Goal: Obtain resource: Obtain resource

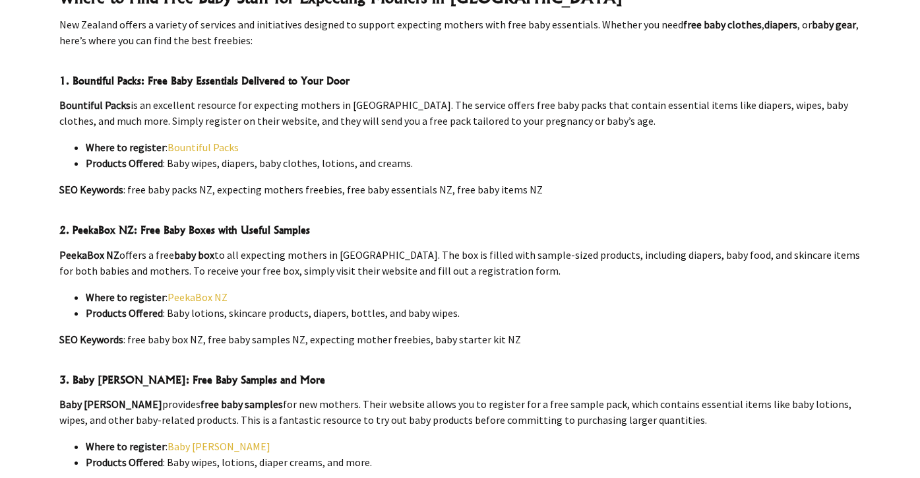
scroll to position [663, 0]
click at [219, 146] on link "Bountiful Packs" at bounding box center [203, 147] width 71 height 13
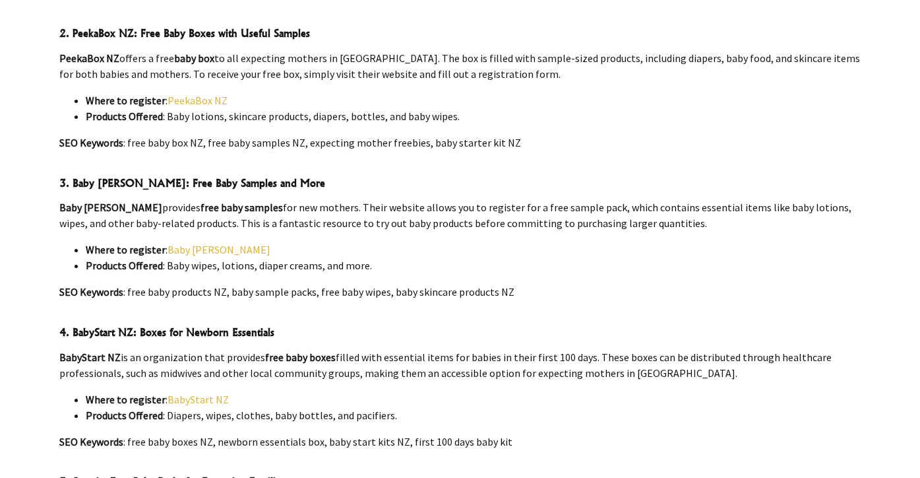
scroll to position [894, 0]
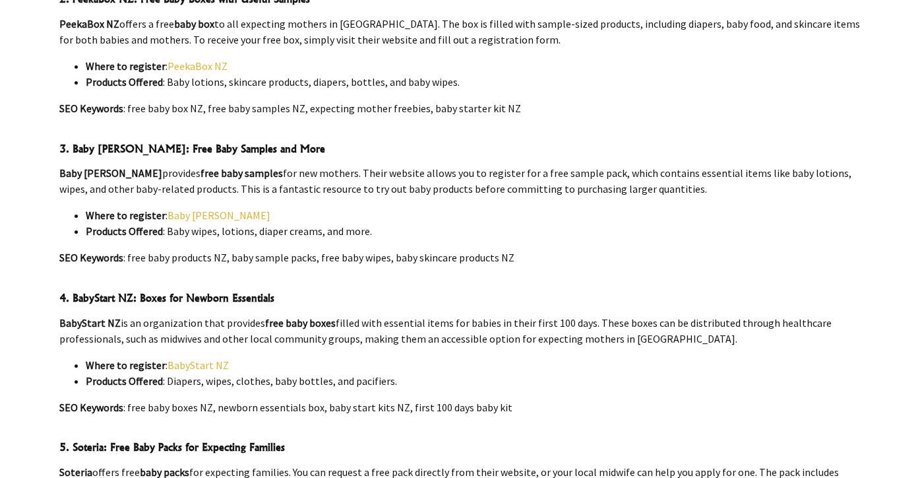
click at [201, 216] on link "Baby [PERSON_NAME]" at bounding box center [219, 214] width 103 height 13
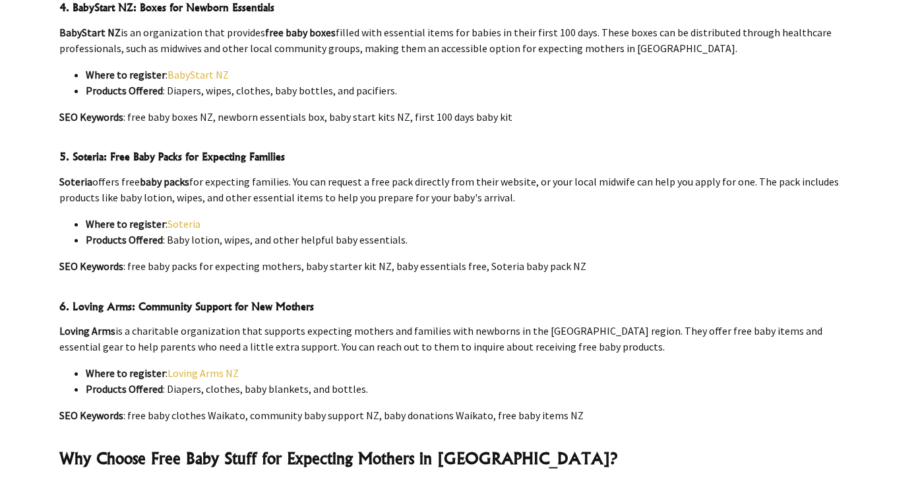
scroll to position [1181, 0]
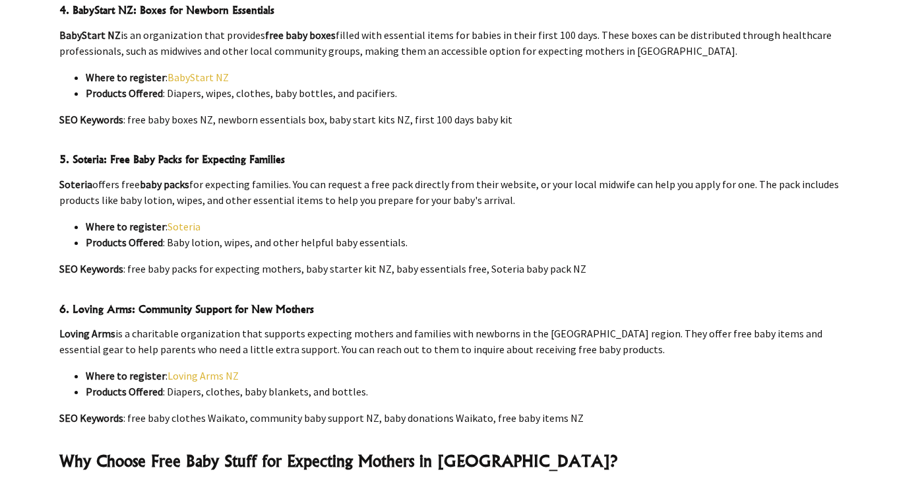
click at [189, 226] on link "Soteria" at bounding box center [184, 226] width 33 height 13
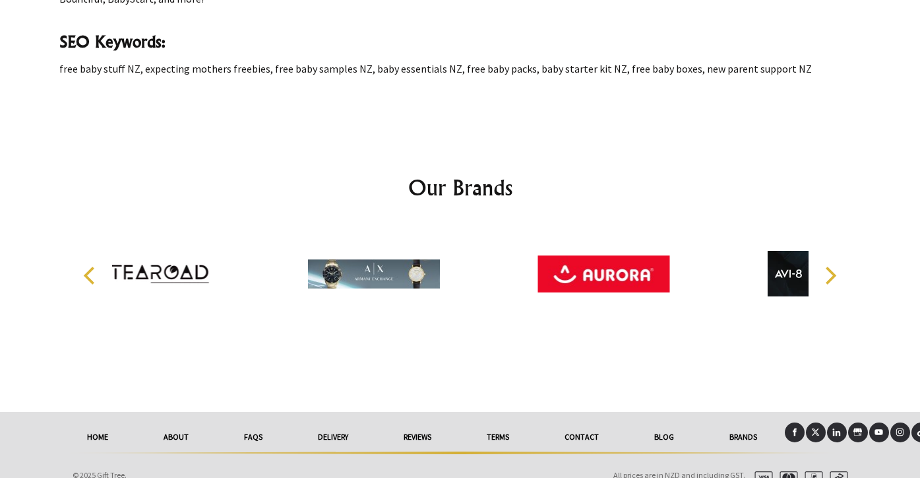
scroll to position [1896, 0]
